Goal: Information Seeking & Learning: Understand process/instructions

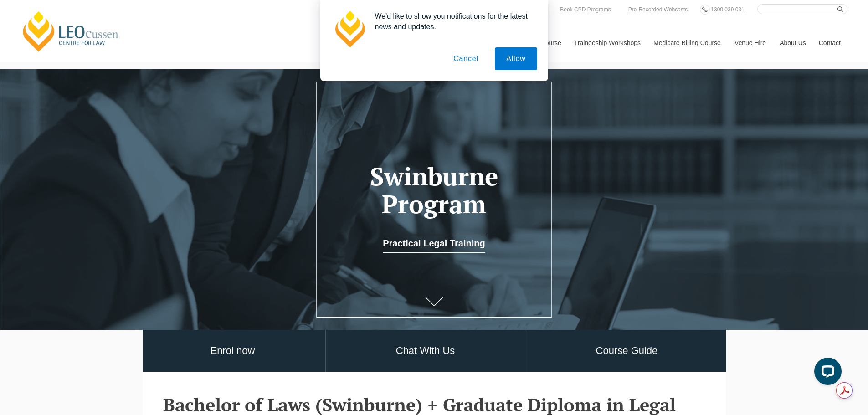
click at [474, 62] on button "Cancel" at bounding box center [466, 58] width 48 height 23
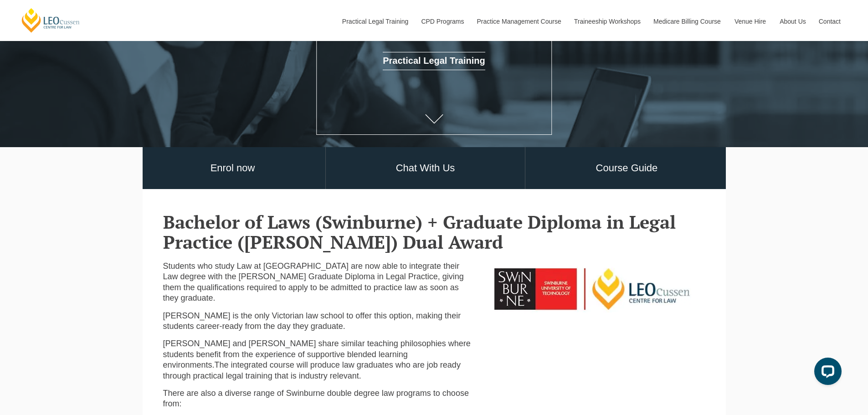
scroll to position [182, 0]
click at [640, 166] on link "Course Guide" at bounding box center [626, 169] width 202 height 42
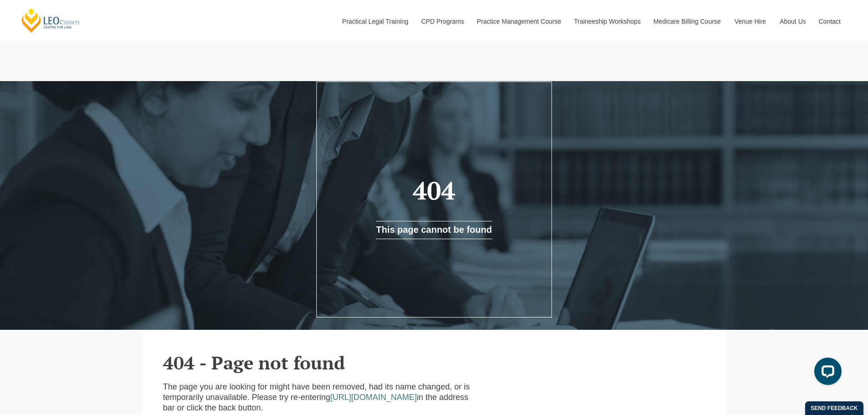
scroll to position [215, 0]
